Goal: Information Seeking & Learning: Learn about a topic

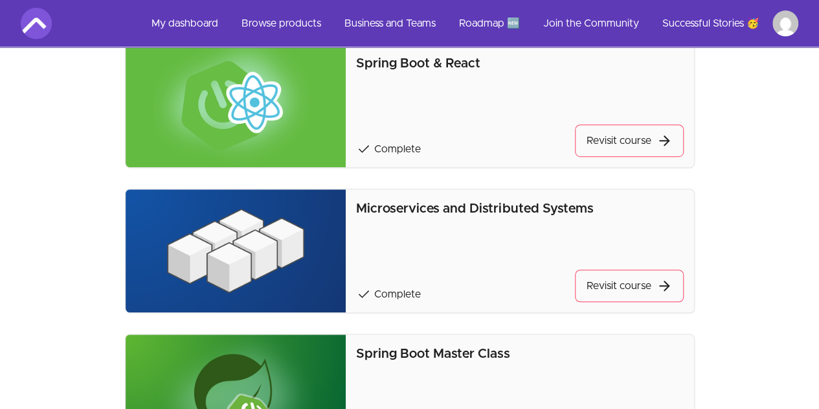
scroll to position [324, 0]
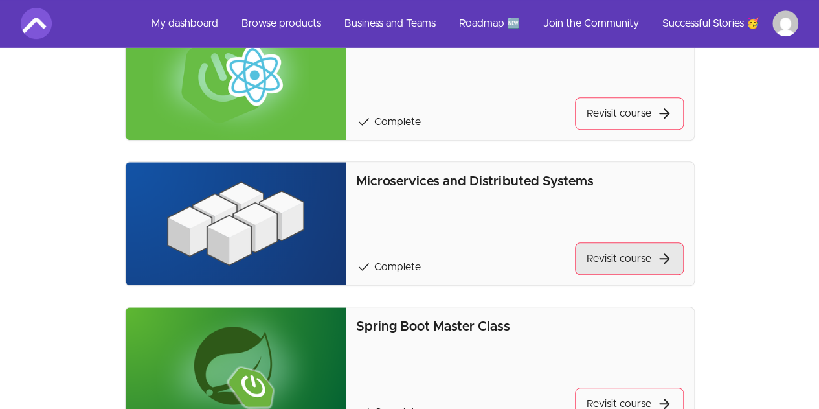
click at [604, 245] on link "Revisit course" at bounding box center [629, 258] width 109 height 32
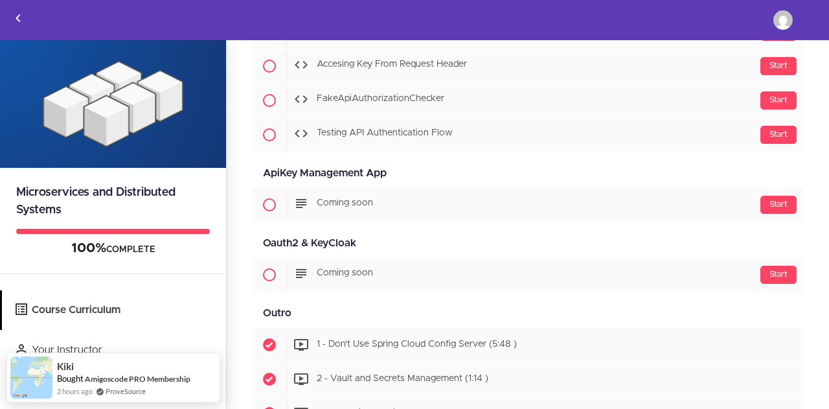
scroll to position [6927, 0]
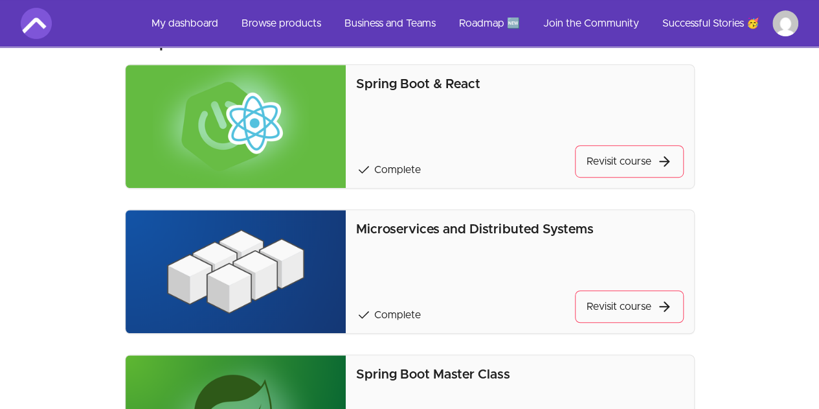
scroll to position [256, 0]
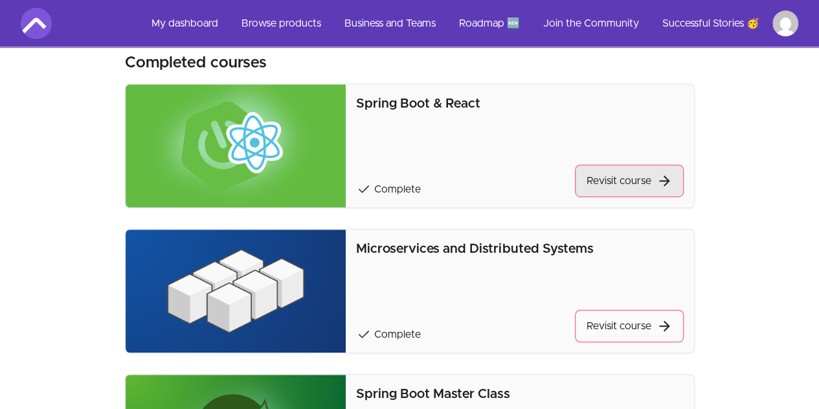
click at [632, 187] on link "Revisit course" at bounding box center [629, 180] width 109 height 32
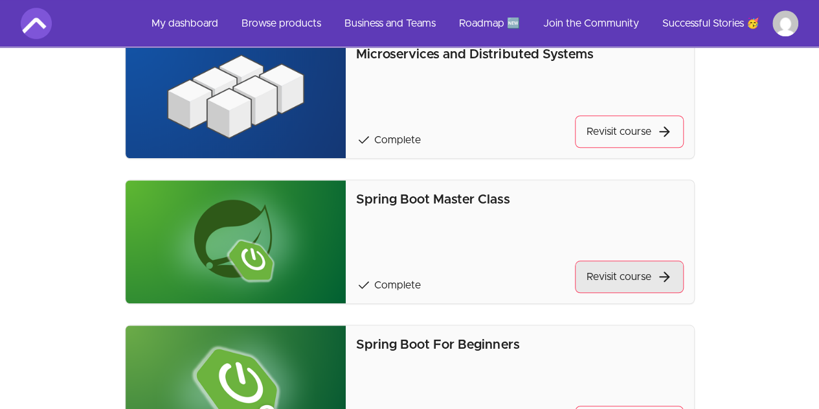
click at [610, 279] on link "Revisit course" at bounding box center [629, 276] width 109 height 32
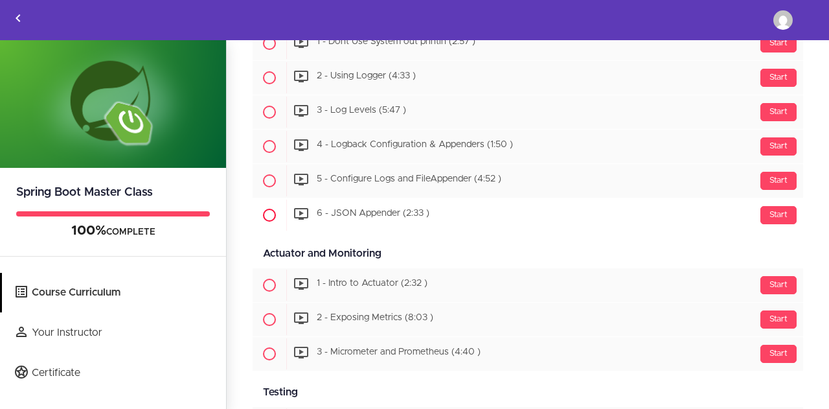
scroll to position [4922, 0]
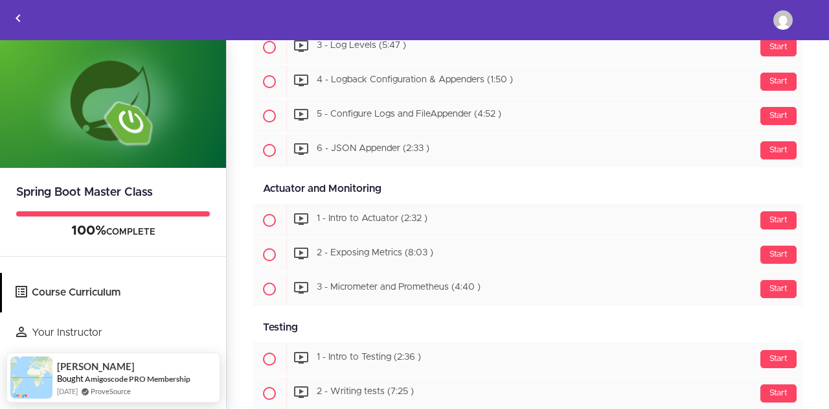
drag, startPoint x: 260, startPoint y: 156, endPoint x: 387, endPoint y: 152, distance: 126.4
click at [387, 174] on div "Actuator and Monitoring Available in days days after you enroll" at bounding box center [528, 188] width 550 height 29
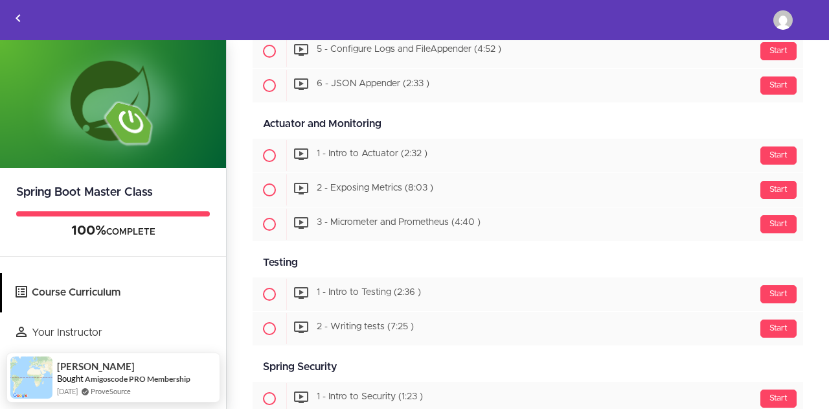
drag, startPoint x: 317, startPoint y: 232, endPoint x: 259, endPoint y: 232, distance: 58.3
click at [259, 248] on div "Testing Available in days days after you enroll" at bounding box center [528, 262] width 550 height 29
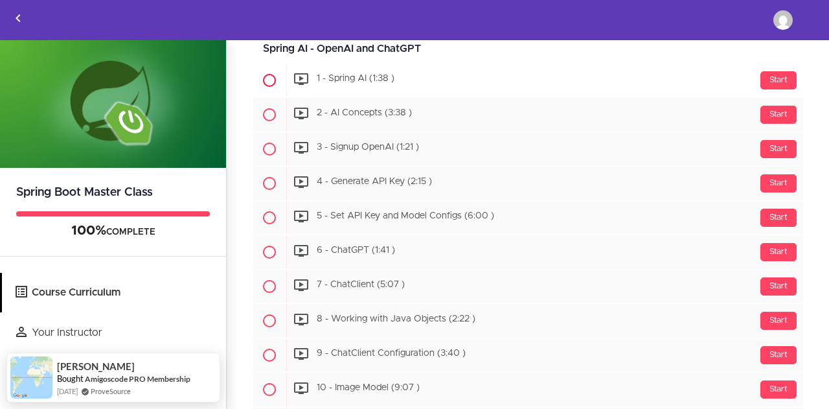
scroll to position [5663, 0]
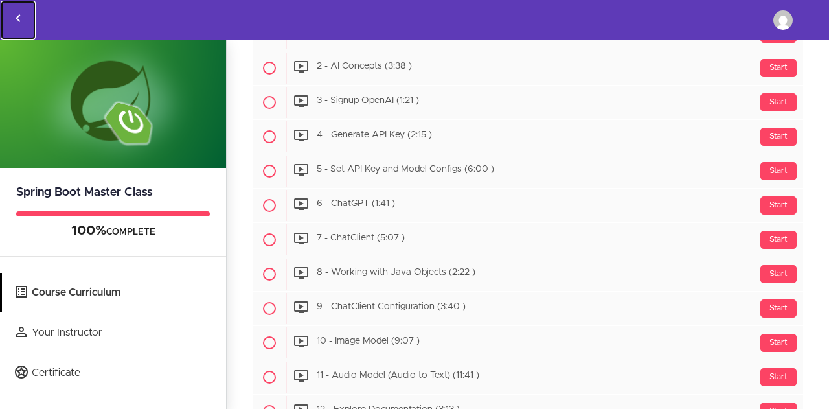
click at [18, 14] on icon "Back to courses" at bounding box center [18, 18] width 16 height 16
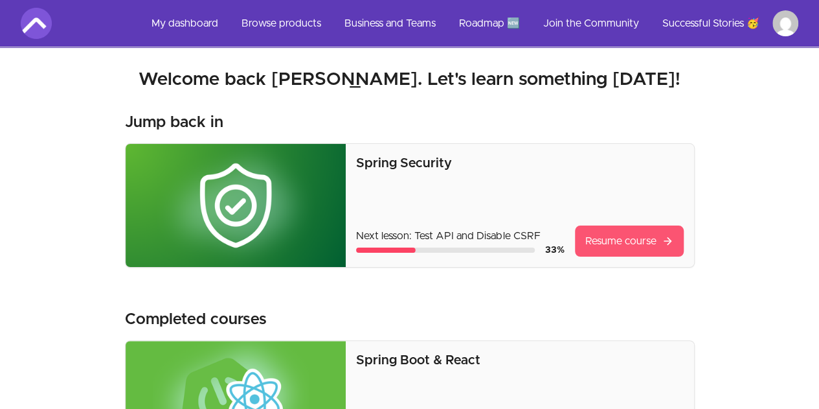
click at [616, 239] on link "Resume course" at bounding box center [629, 240] width 109 height 31
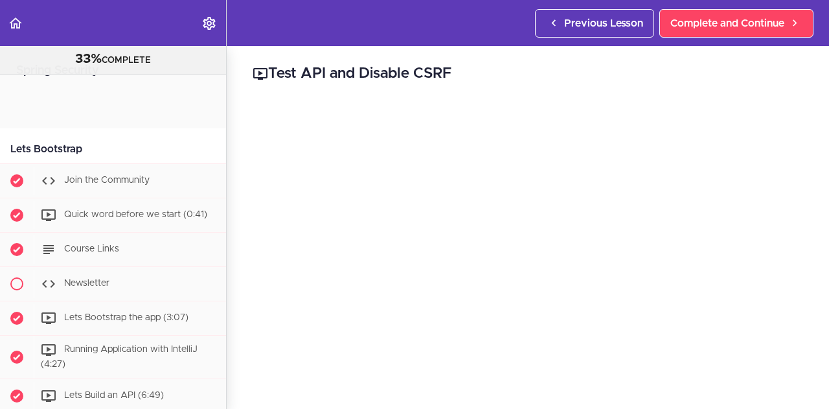
scroll to position [1005, 0]
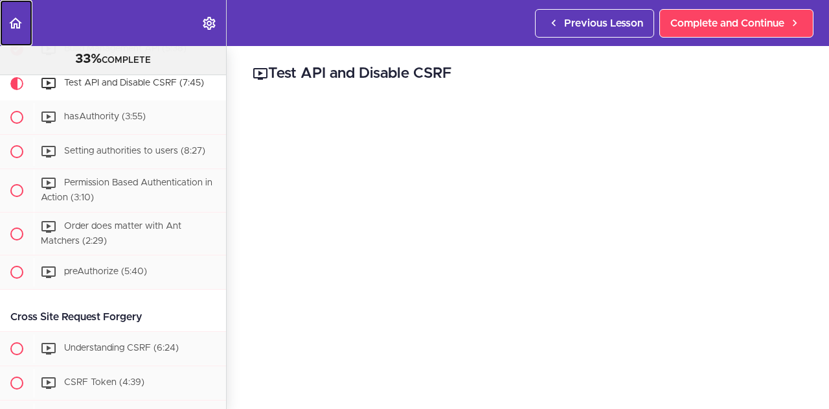
click at [13, 27] on use "Back to course curriculum" at bounding box center [15, 22] width 13 height 11
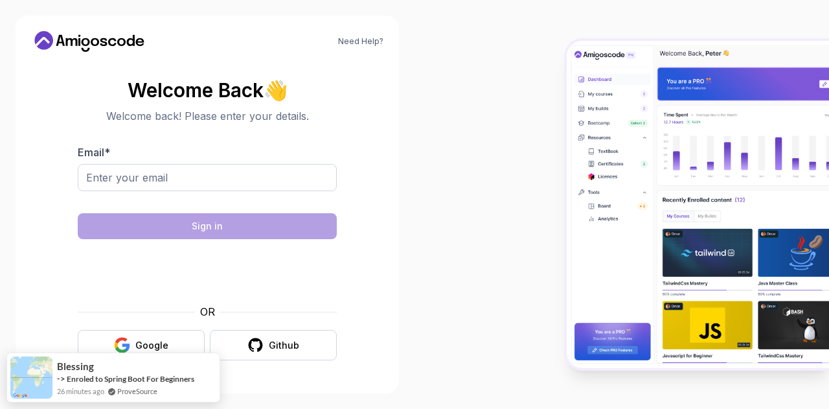
click at [657, 154] on img at bounding box center [698, 204] width 262 height 327
click at [70, 40] on icon at bounding box center [72, 42] width 12 height 8
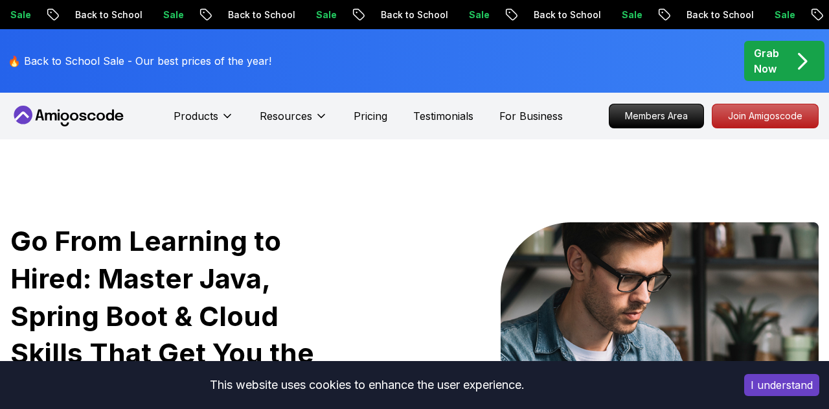
click at [70, 40] on div "🔥 Back to School Sale - Our best prices of the year!" at bounding box center [143, 61] width 278 height 48
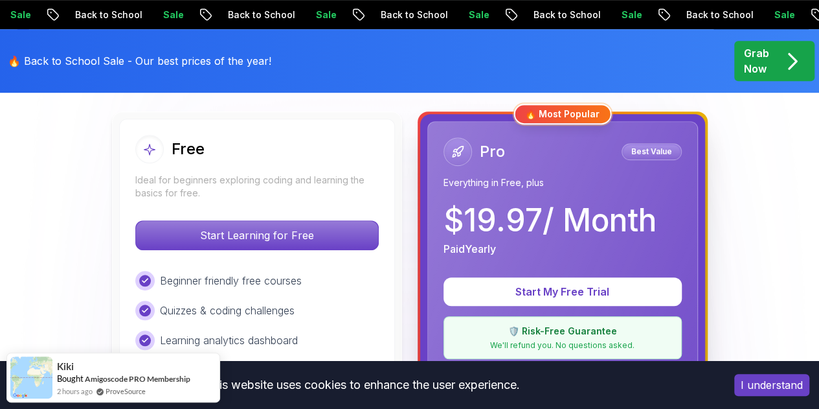
scroll to position [389, 0]
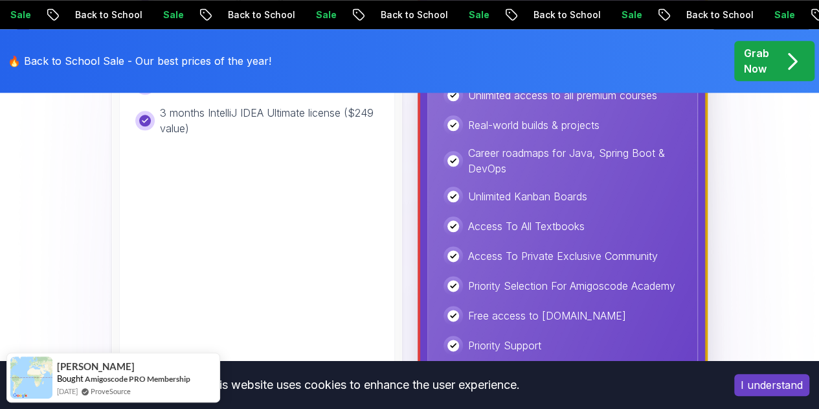
scroll to position [842, 0]
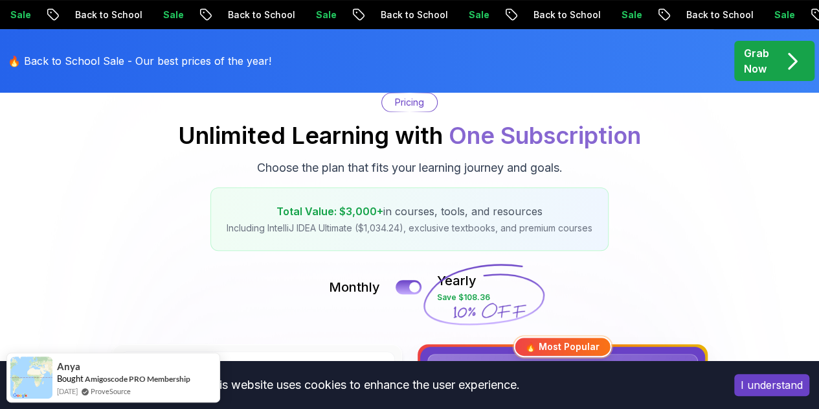
scroll to position [0, 0]
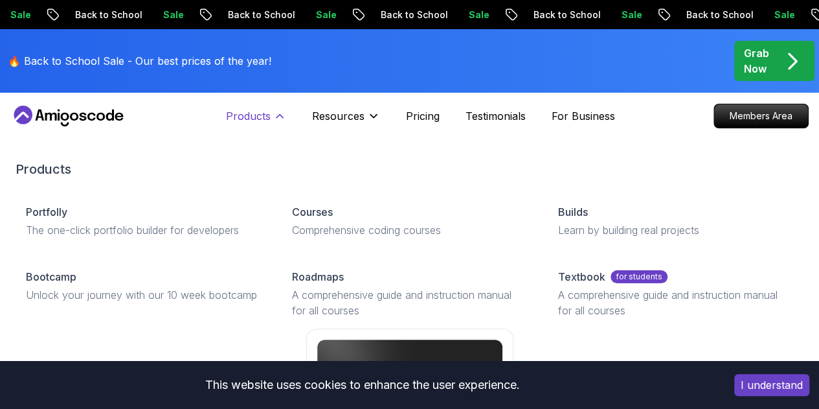
click at [258, 122] on p "Products" at bounding box center [248, 116] width 45 height 16
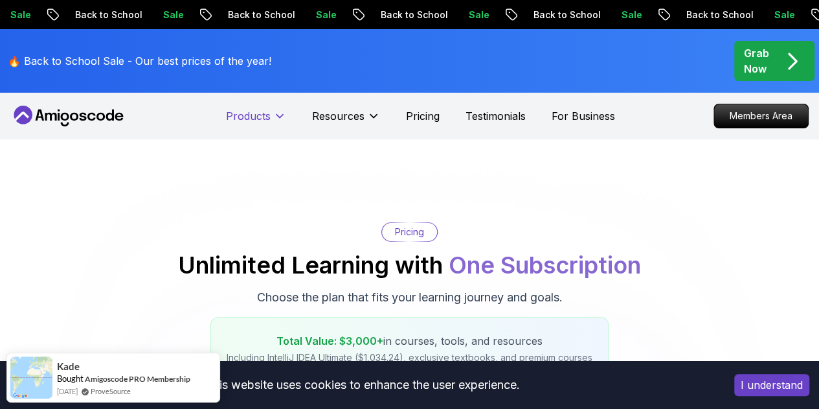
click at [258, 122] on p "Products" at bounding box center [248, 116] width 45 height 16
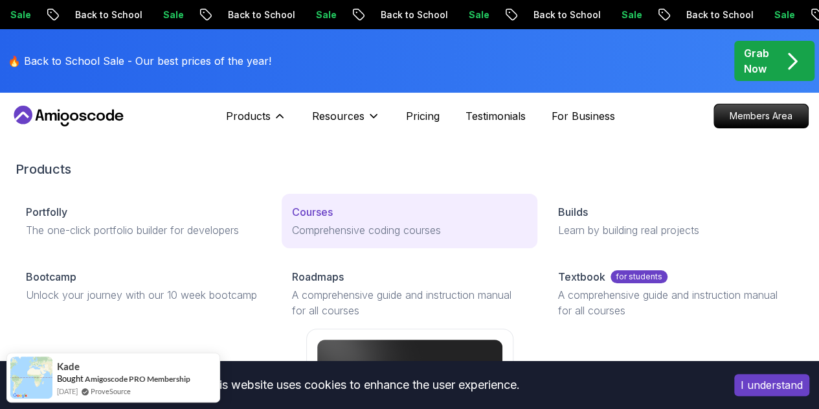
click at [292, 220] on div "Courses" at bounding box center [409, 212] width 235 height 16
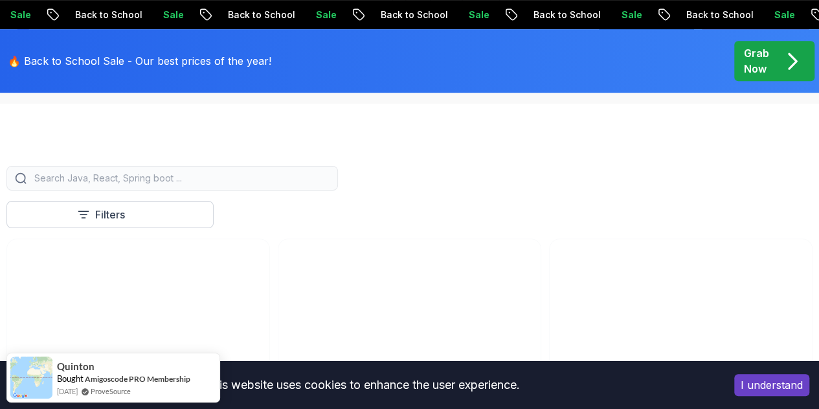
scroll to position [324, 0]
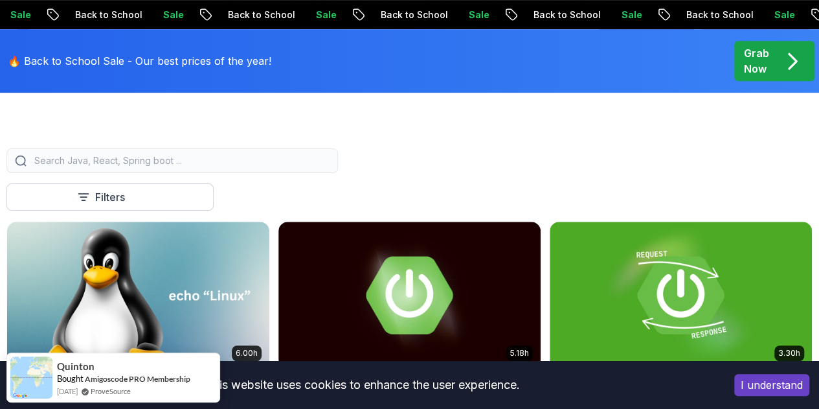
click at [763, 389] on button "I understand" at bounding box center [771, 385] width 75 height 22
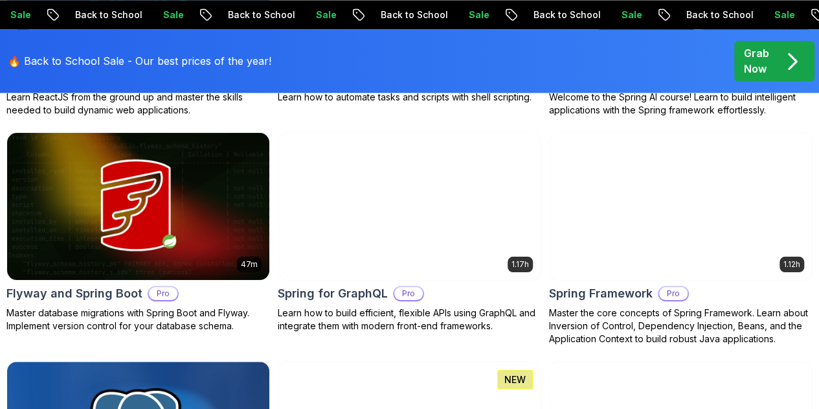
scroll to position [3497, 0]
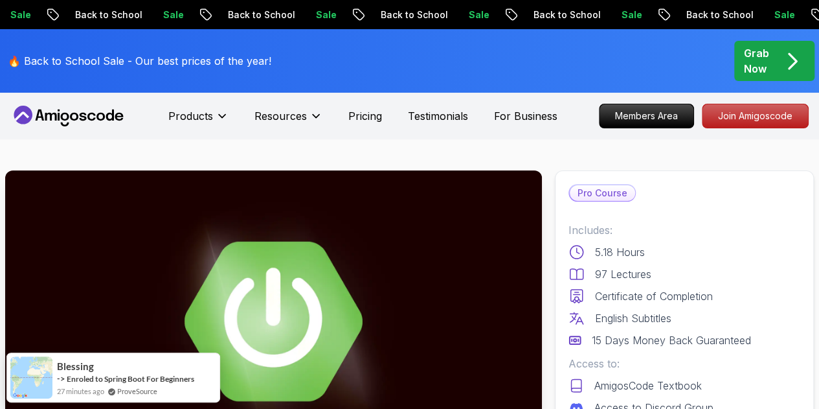
click at [374, 116] on p "Pricing" at bounding box center [365, 116] width 34 height 16
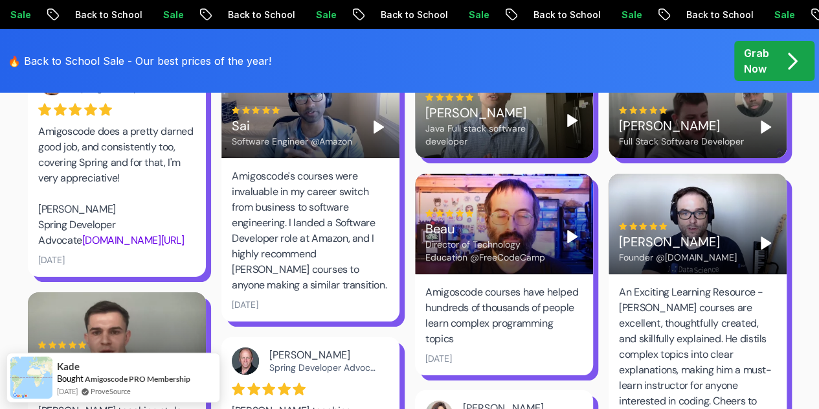
scroll to position [2331, 0]
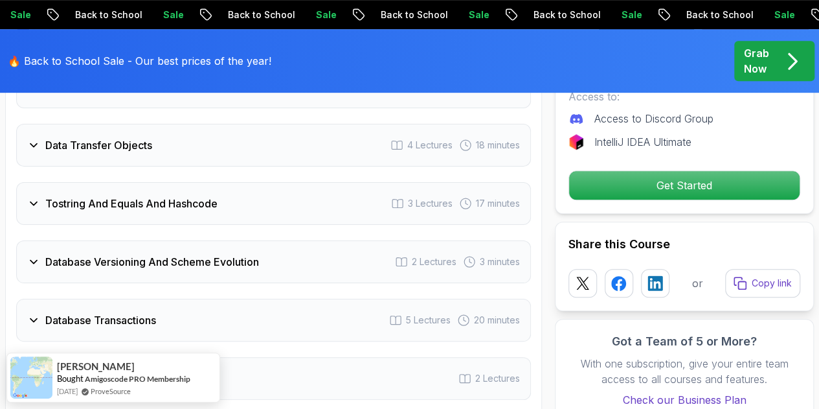
scroll to position [2785, 0]
